Goal: Information Seeking & Learning: Check status

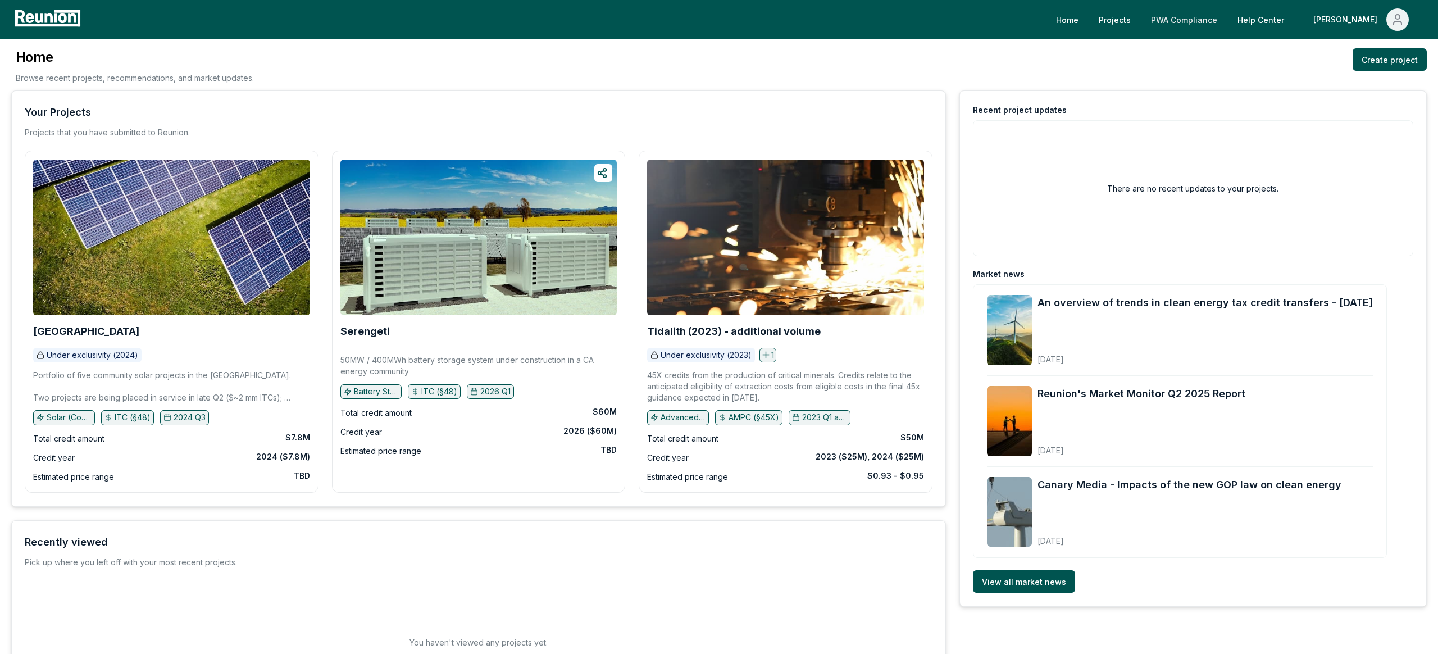
click at [1078, 10] on link "PWA Compliance" at bounding box center [1184, 19] width 84 height 22
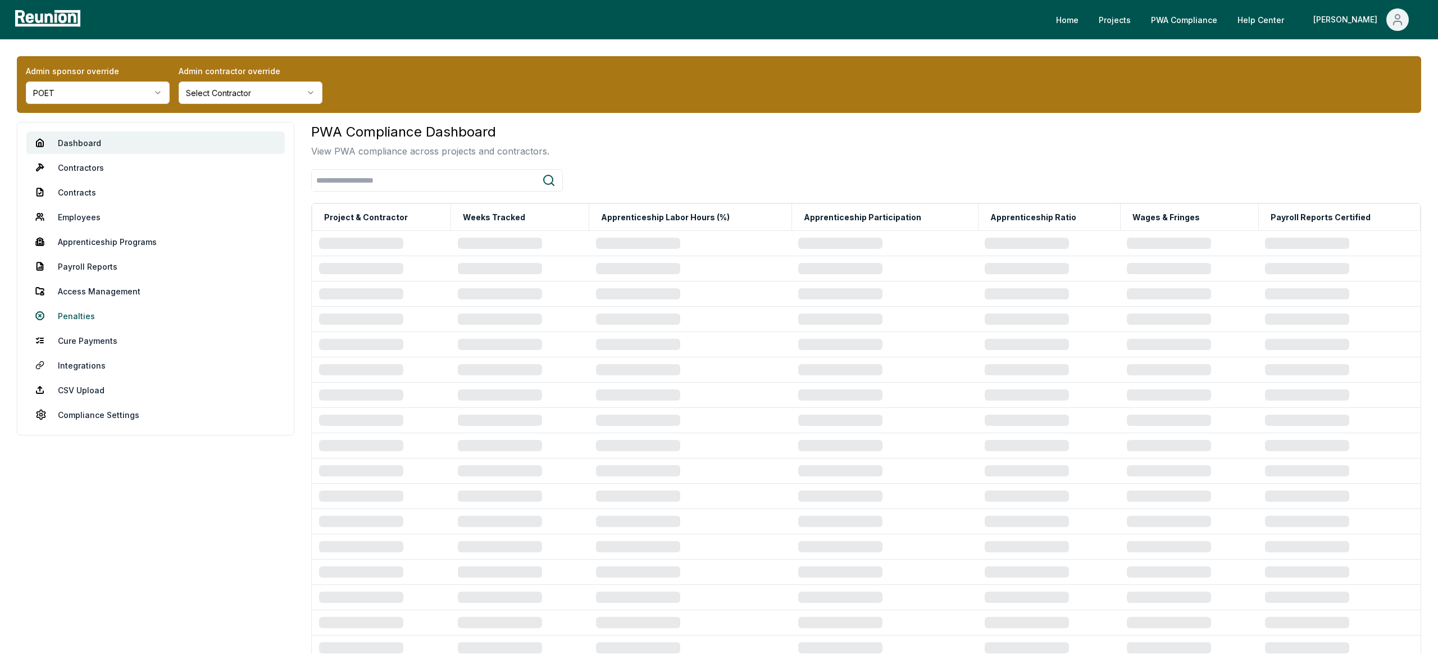
click at [63, 307] on link "Penalties" at bounding box center [155, 315] width 258 height 22
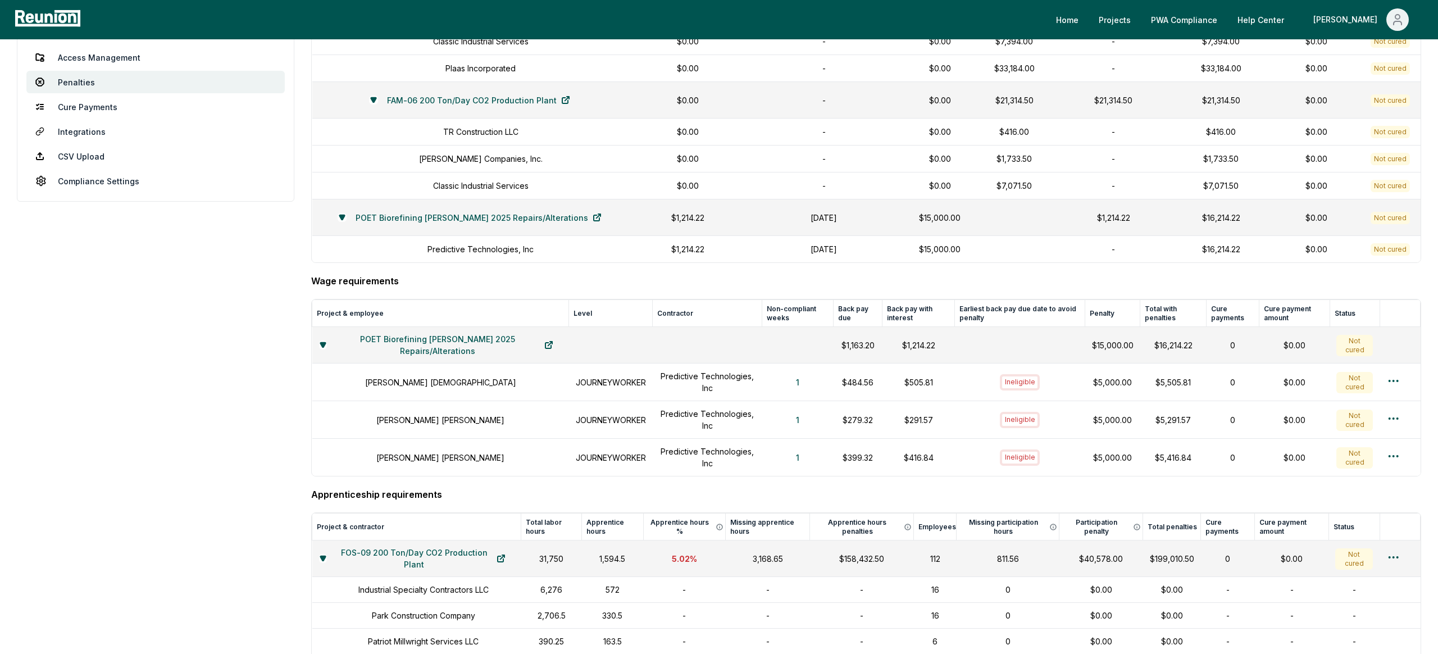
scroll to position [227, 0]
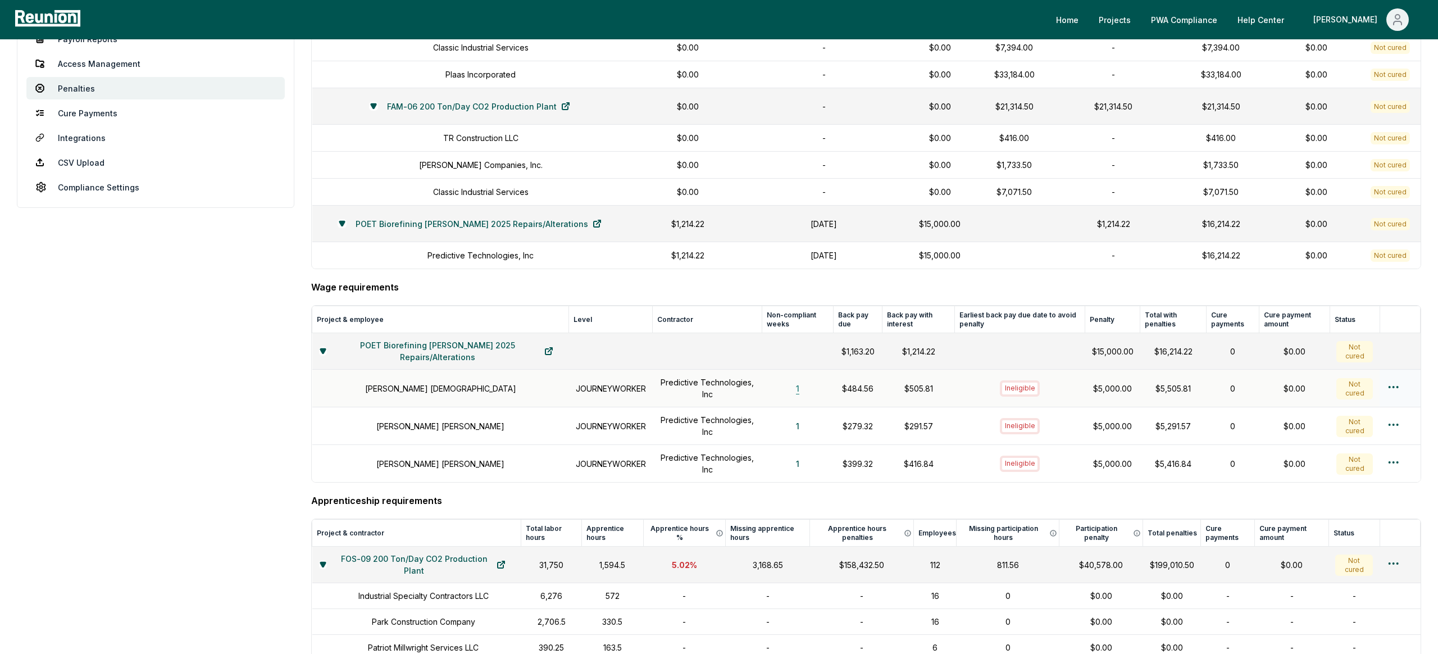
click at [787, 390] on button "1" at bounding box center [797, 388] width 21 height 22
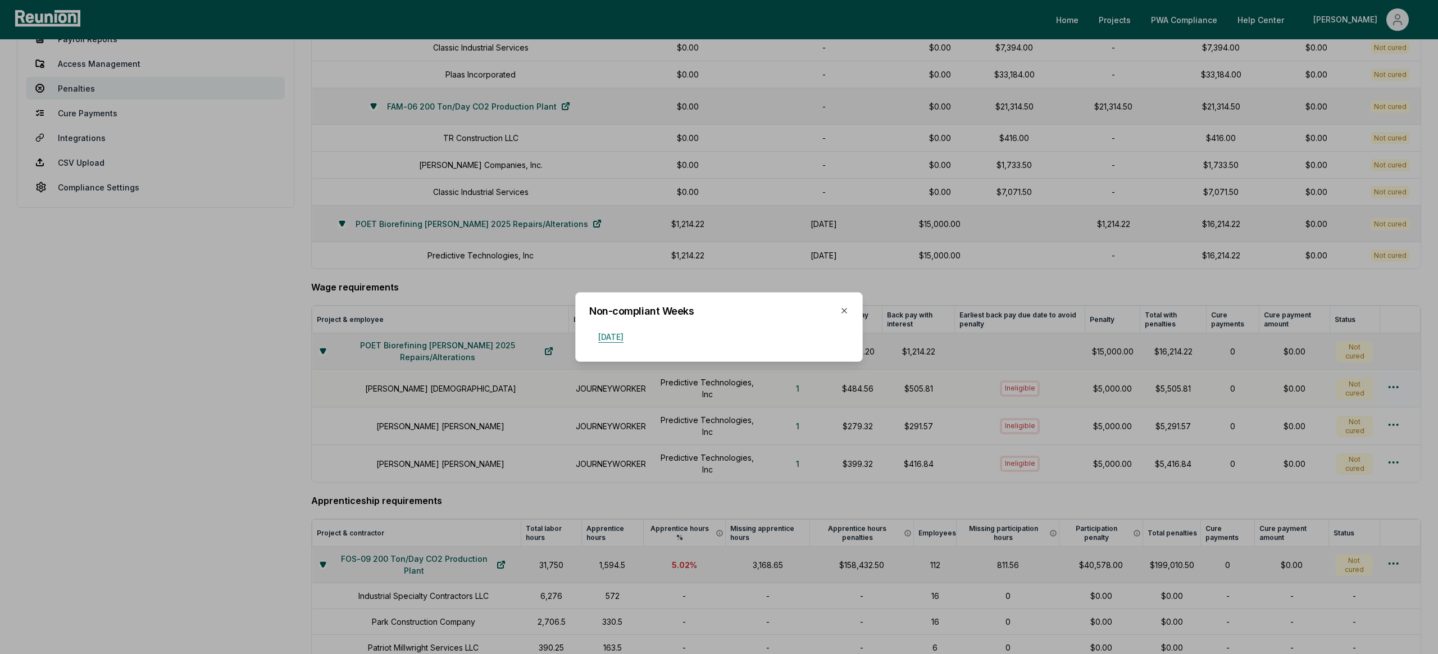
click at [632, 336] on button "[DATE]" at bounding box center [610, 336] width 43 height 22
click at [973, 243] on div at bounding box center [719, 327] width 1438 height 654
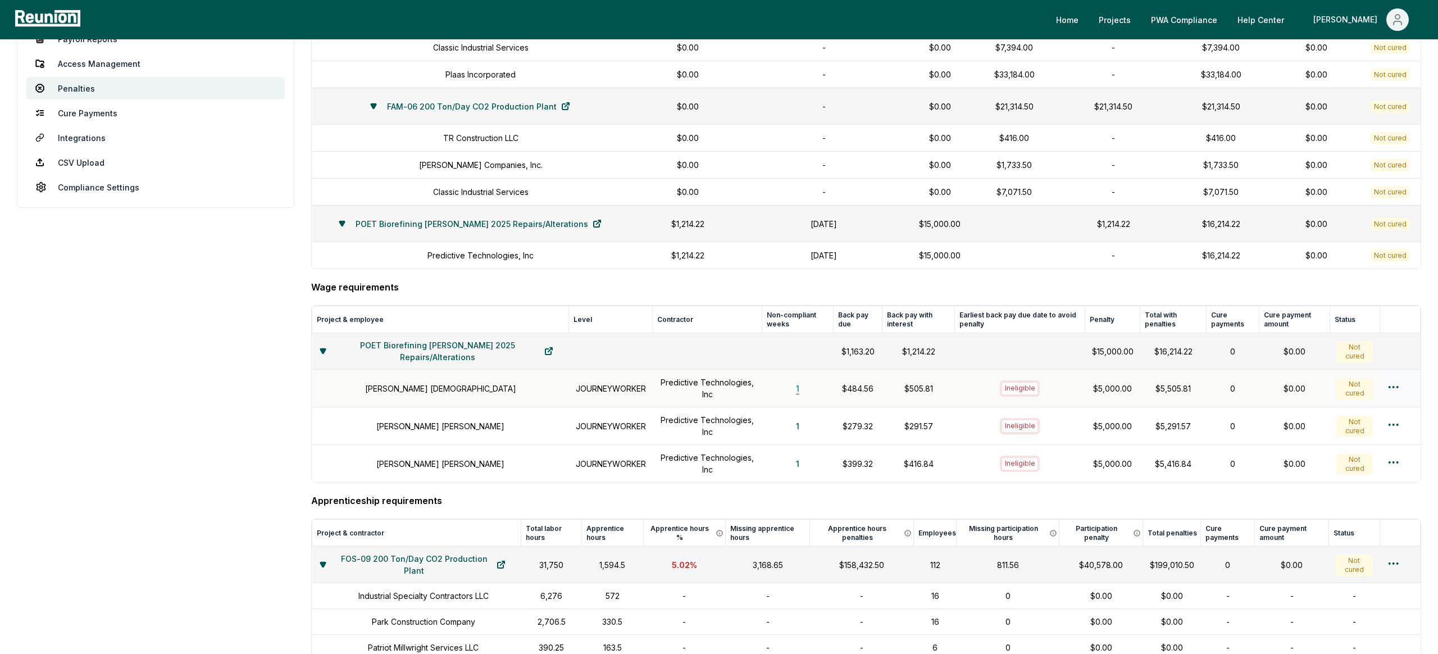
click at [787, 387] on button "1" at bounding box center [797, 388] width 21 height 22
click at [116, 419] on aside "Dashboard Contractors Contracts Employees [DEMOGRAPHIC_DATA] Programs Payroll R…" at bounding box center [155, 610] width 277 height 1432
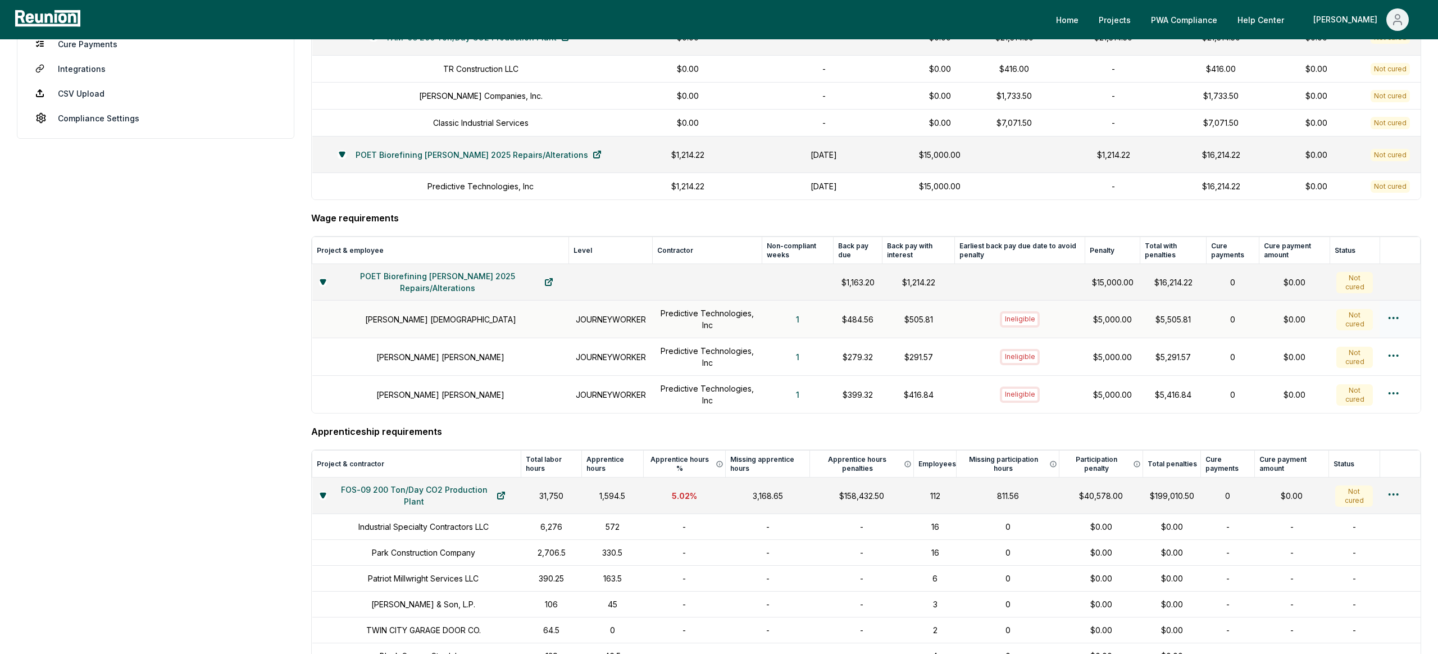
scroll to position [0, 0]
